Goal: Transaction & Acquisition: Purchase product/service

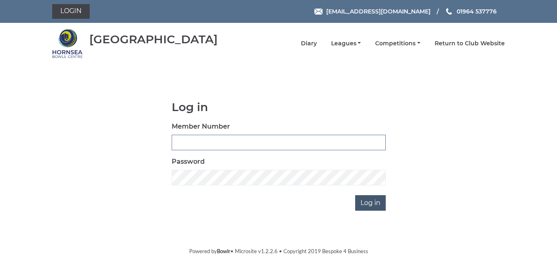
type input "0947"
click at [373, 201] on input "Log in" at bounding box center [370, 202] width 31 height 15
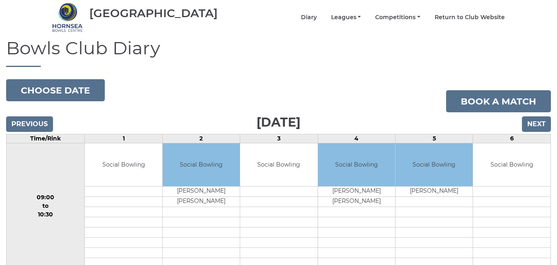
scroll to position [33, 0]
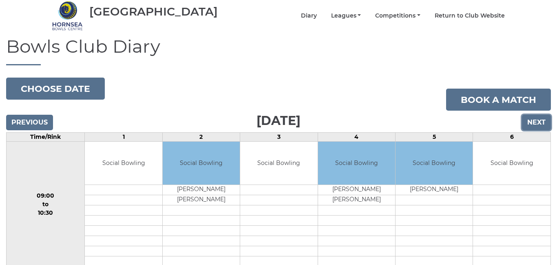
click at [535, 119] on input "Next" at bounding box center [536, 122] width 29 height 15
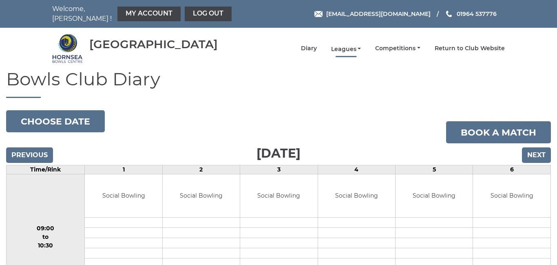
click at [351, 45] on link "Leagues" at bounding box center [346, 49] width 30 height 8
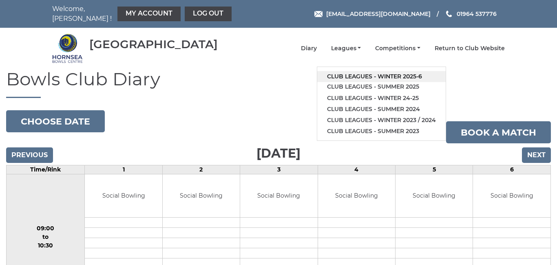
click at [400, 71] on link "Club leagues - Winter 2025-6" at bounding box center [381, 76] width 128 height 11
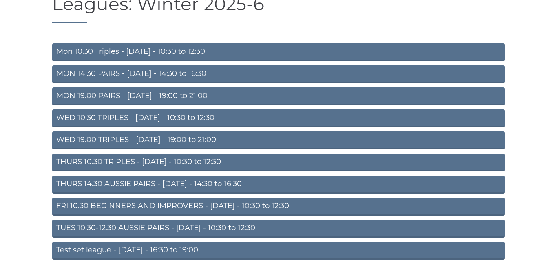
scroll to position [104, 0]
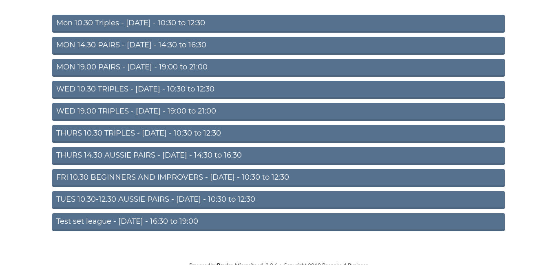
click at [254, 171] on link "FRI 10.30 BEGINNERS AND IMPROVERS - [DATE] - 10:30 to 12:30" at bounding box center [278, 178] width 452 height 18
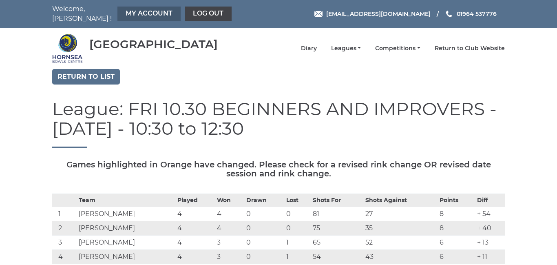
click at [144, 15] on link "My Account" at bounding box center [148, 14] width 63 height 15
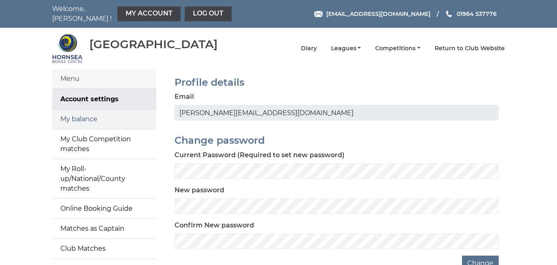
click at [81, 117] on link "My balance" at bounding box center [104, 119] width 104 height 20
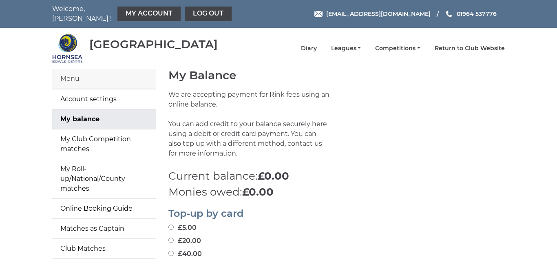
click at [170, 237] on input "£20.00" at bounding box center [170, 239] width 5 height 5
radio input "true"
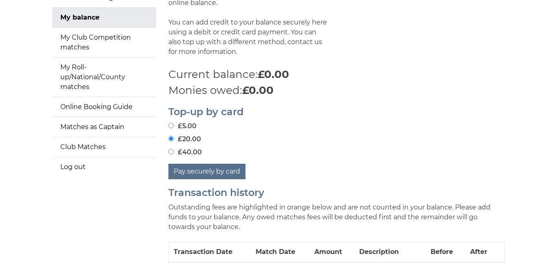
scroll to position [103, 0]
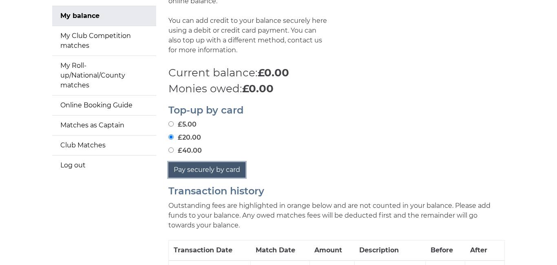
click at [229, 167] on button "Pay securely by card" at bounding box center [206, 169] width 77 height 15
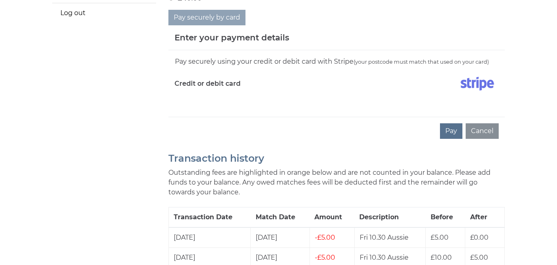
scroll to position [258, 0]
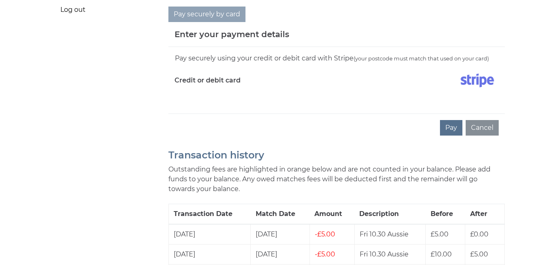
click at [205, 100] on div "Pay securely using your credit or debit card with Stripe (your postcode must ma…" at bounding box center [336, 80] width 336 height 66
click at [236, 75] on label "Credit or debit card" at bounding box center [207, 80] width 66 height 20
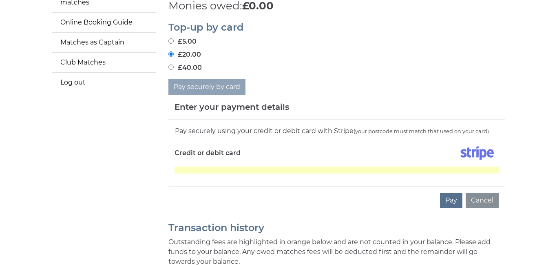
scroll to position [188, 0]
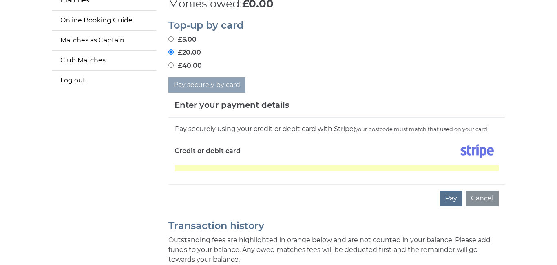
click at [460, 159] on div at bounding box center [421, 153] width 168 height 24
click at [455, 192] on button "Pay" at bounding box center [451, 197] width 22 height 15
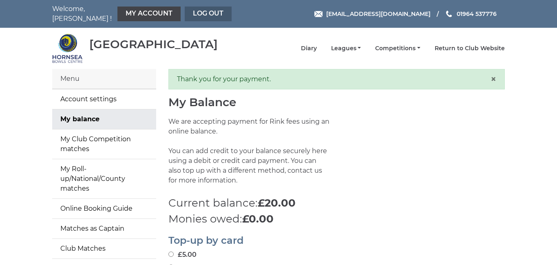
click at [201, 12] on link "Log out" at bounding box center [208, 14] width 47 height 15
